Goal: Task Accomplishment & Management: Use online tool/utility

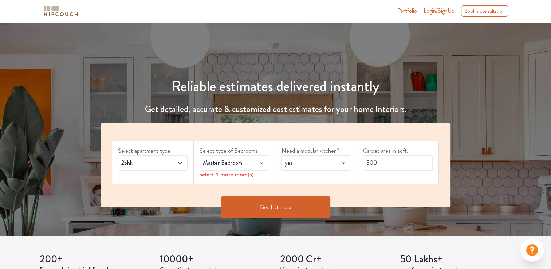
scroll to position [90, 0]
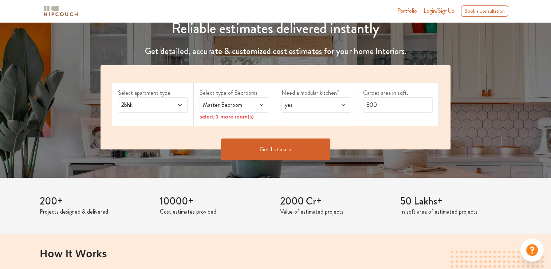
click at [259, 104] on icon at bounding box center [262, 105] width 6 height 6
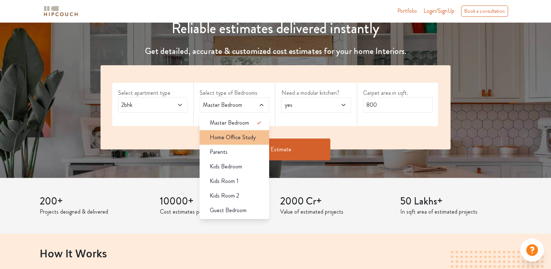
click at [245, 138] on span "Home Office Study" at bounding box center [233, 137] width 46 height 9
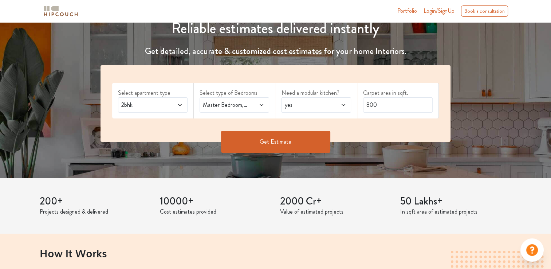
click at [300, 109] on span "yes" at bounding box center [306, 105] width 47 height 9
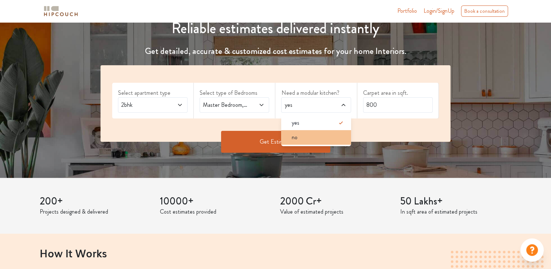
click at [301, 143] on li "no" at bounding box center [316, 137] width 70 height 15
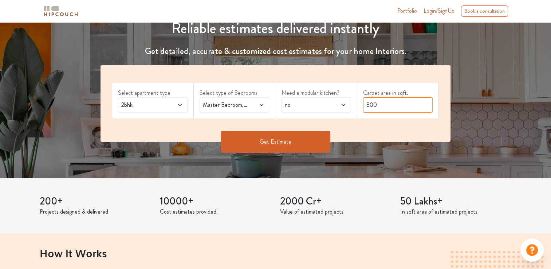
click at [369, 106] on input "800" at bounding box center [398, 104] width 70 height 15
type input "505"
click at [290, 143] on button "Get Estimate" at bounding box center [275, 142] width 109 height 22
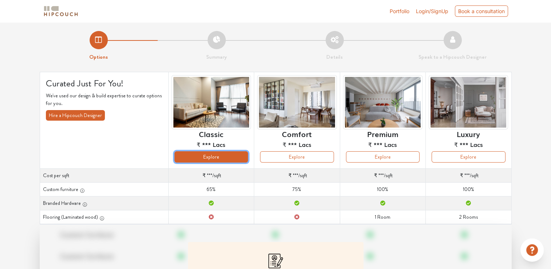
click at [236, 160] on button "Explore" at bounding box center [212, 156] width 74 height 11
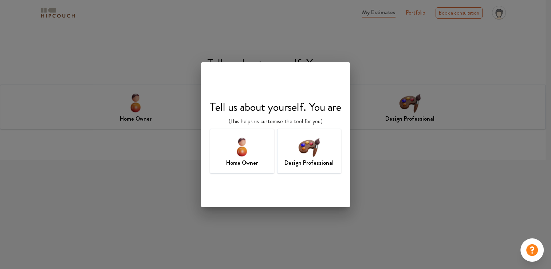
click at [261, 166] on div "Home Owner" at bounding box center [242, 151] width 64 height 45
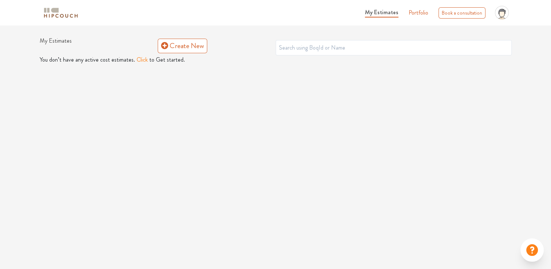
click at [141, 61] on button "Click" at bounding box center [142, 59] width 11 height 9
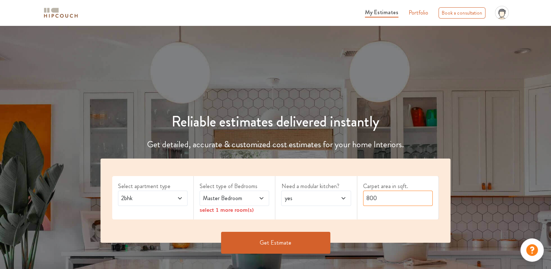
click at [374, 202] on input "800" at bounding box center [398, 198] width 70 height 15
type input "505"
click at [252, 194] on span at bounding box center [257, 198] width 16 height 9
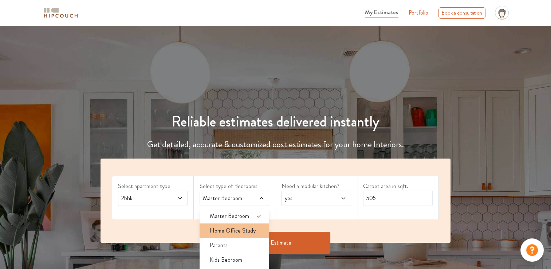
click at [238, 228] on span "Home Office Study" at bounding box center [233, 230] width 46 height 9
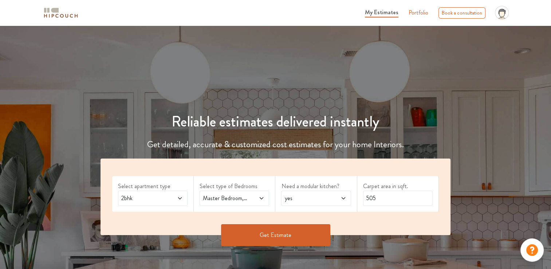
click at [304, 195] on span "yes" at bounding box center [306, 198] width 47 height 9
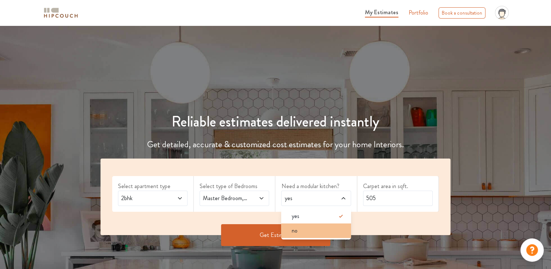
click at [299, 235] on li "no" at bounding box center [316, 230] width 70 height 15
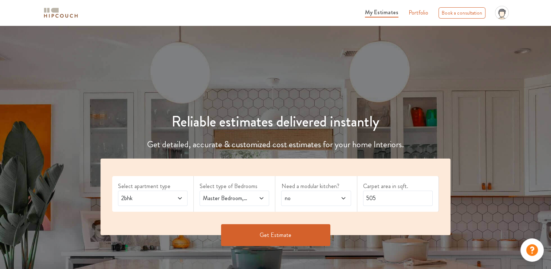
click at [299, 235] on button "Get Estimate" at bounding box center [275, 235] width 109 height 22
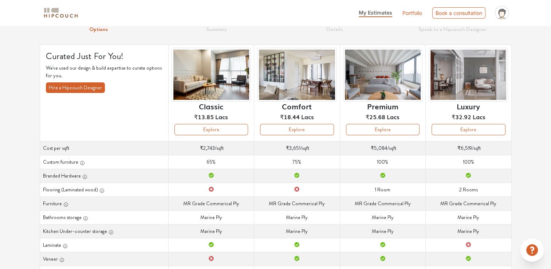
scroll to position [31, 0]
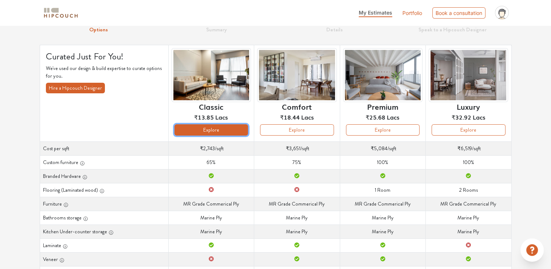
click at [230, 127] on button "Explore" at bounding box center [212, 129] width 74 height 11
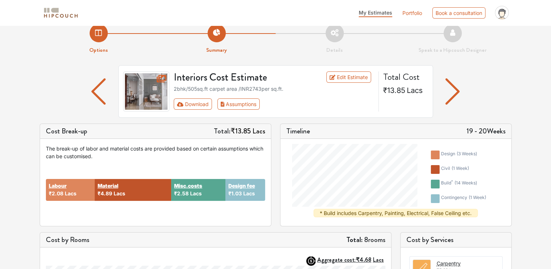
scroll to position [10, 0]
click at [457, 95] on img "button" at bounding box center [453, 92] width 14 height 26
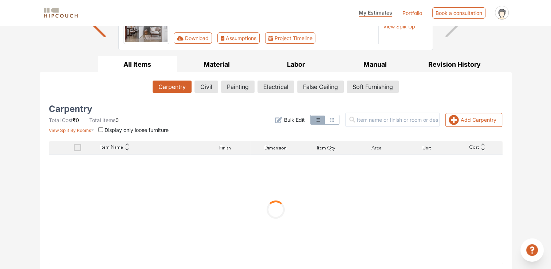
scroll to position [13, 0]
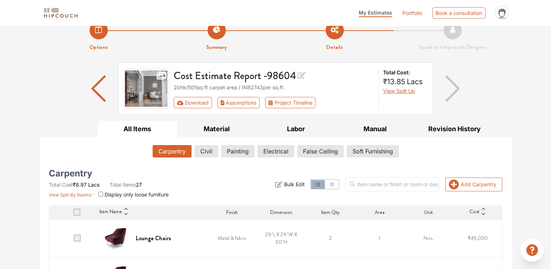
click at [92, 93] on img "button" at bounding box center [98, 88] width 14 height 26
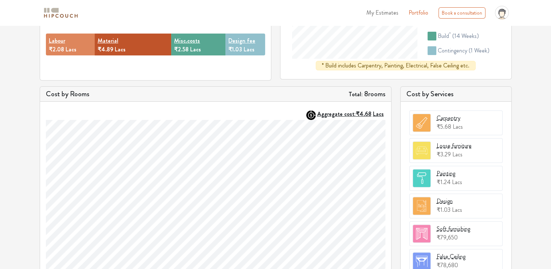
scroll to position [273, 0]
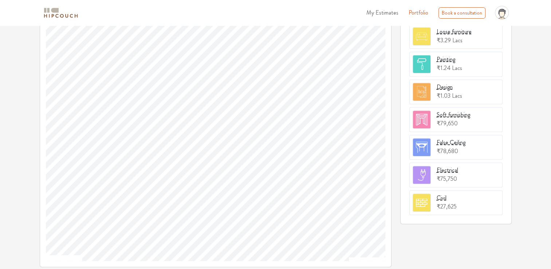
click at [419, 194] on img at bounding box center [421, 202] width 17 height 17
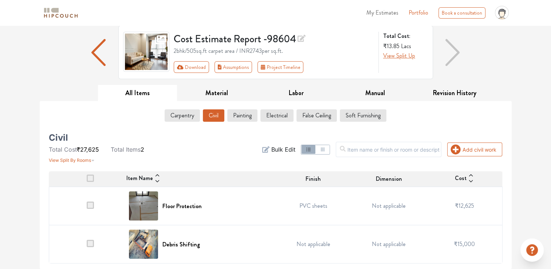
scroll to position [49, 0]
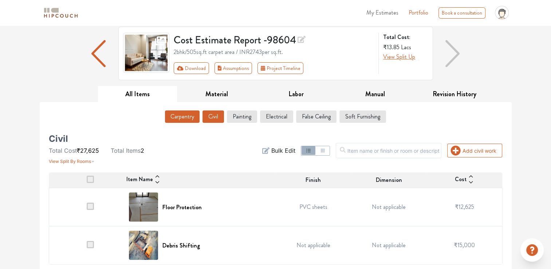
click at [177, 116] on button "Carpentry" at bounding box center [182, 116] width 35 height 12
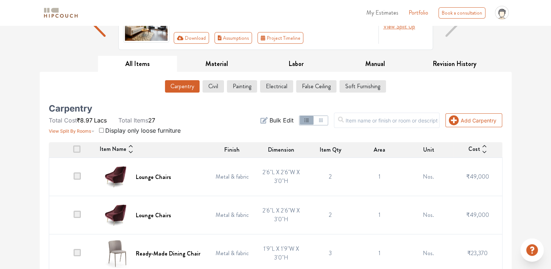
scroll to position [79, 0]
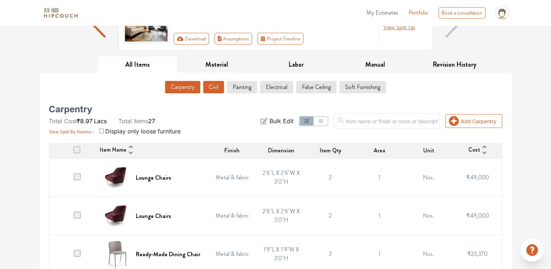
click at [208, 91] on button "Civil" at bounding box center [213, 87] width 21 height 12
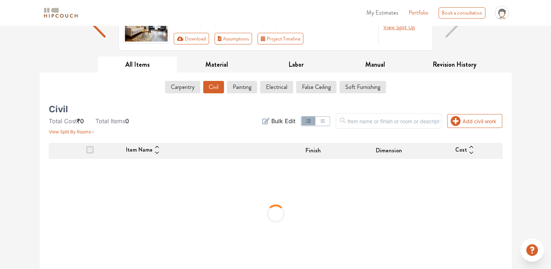
scroll to position [49, 0]
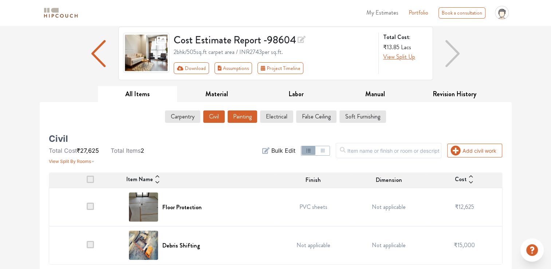
click at [232, 111] on button "Painting" at bounding box center [243, 116] width 30 height 12
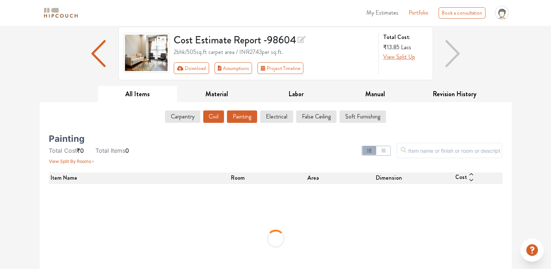
click at [214, 113] on button "Civil" at bounding box center [213, 116] width 21 height 12
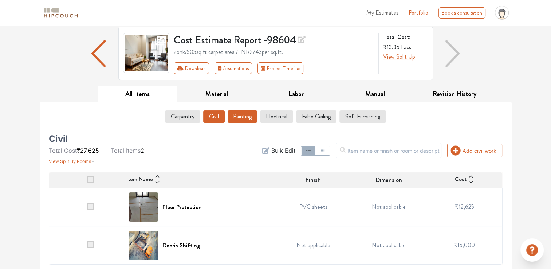
click at [245, 119] on button "Painting" at bounding box center [243, 116] width 30 height 12
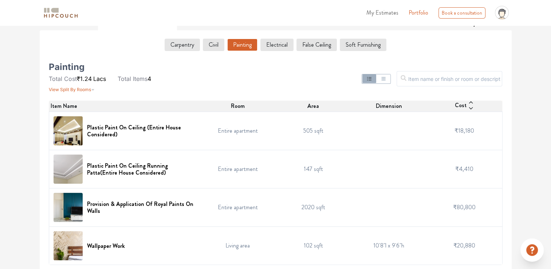
scroll to position [121, 0]
click at [274, 46] on button "Electrical" at bounding box center [277, 45] width 32 height 12
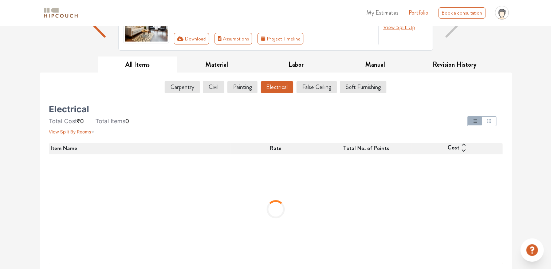
scroll to position [7, 0]
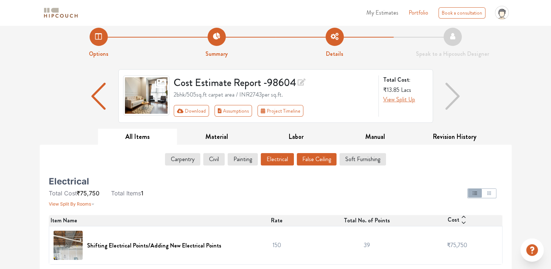
click at [310, 158] on button "False Ceiling" at bounding box center [317, 159] width 40 height 12
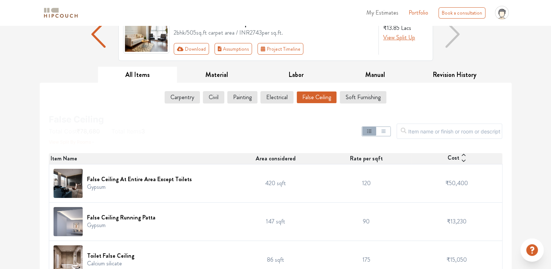
scroll to position [83, 0]
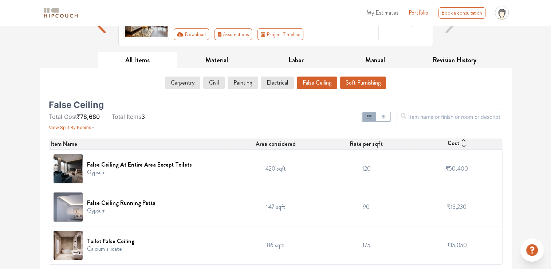
click at [370, 83] on button "Soft Furnishing" at bounding box center [363, 83] width 46 height 12
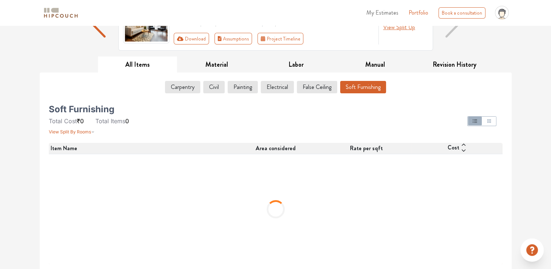
scroll to position [7, 0]
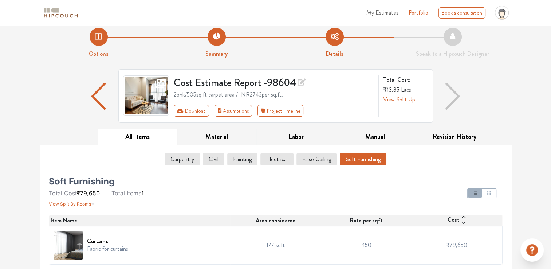
click at [216, 142] on button "Material" at bounding box center [216, 137] width 79 height 16
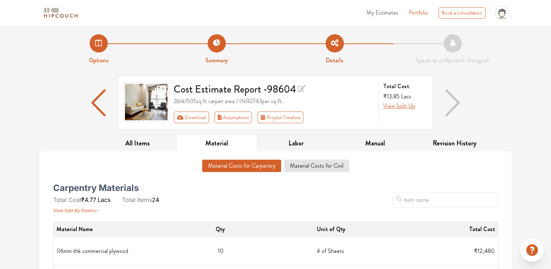
scroll to position [31, 0]
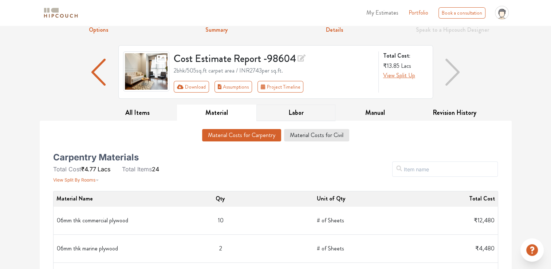
click at [284, 115] on button "Labor" at bounding box center [295, 113] width 79 height 16
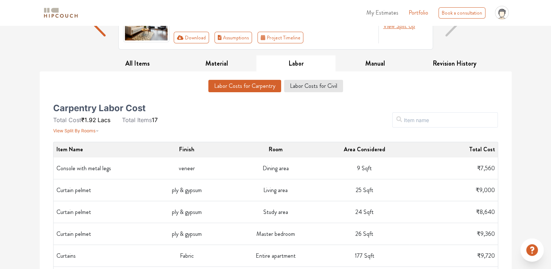
scroll to position [80, 0]
click at [373, 62] on button "Manual" at bounding box center [375, 63] width 79 height 16
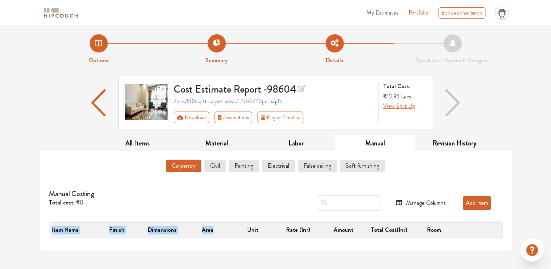
drag, startPoint x: 67, startPoint y: 243, endPoint x: 227, endPoint y: 235, distance: 160.1
click at [227, 235] on div "Carpentry Civil Painting Electrical False ceiling Soft furnishing Manual Costin…" at bounding box center [275, 200] width 465 height 98
drag, startPoint x: 227, startPoint y: 235, endPoint x: 209, endPoint y: 197, distance: 41.7
click at [209, 197] on div "Manage Columns Add Item" at bounding box center [355, 202] width 295 height 27
